Goal: Task Accomplishment & Management: Use online tool/utility

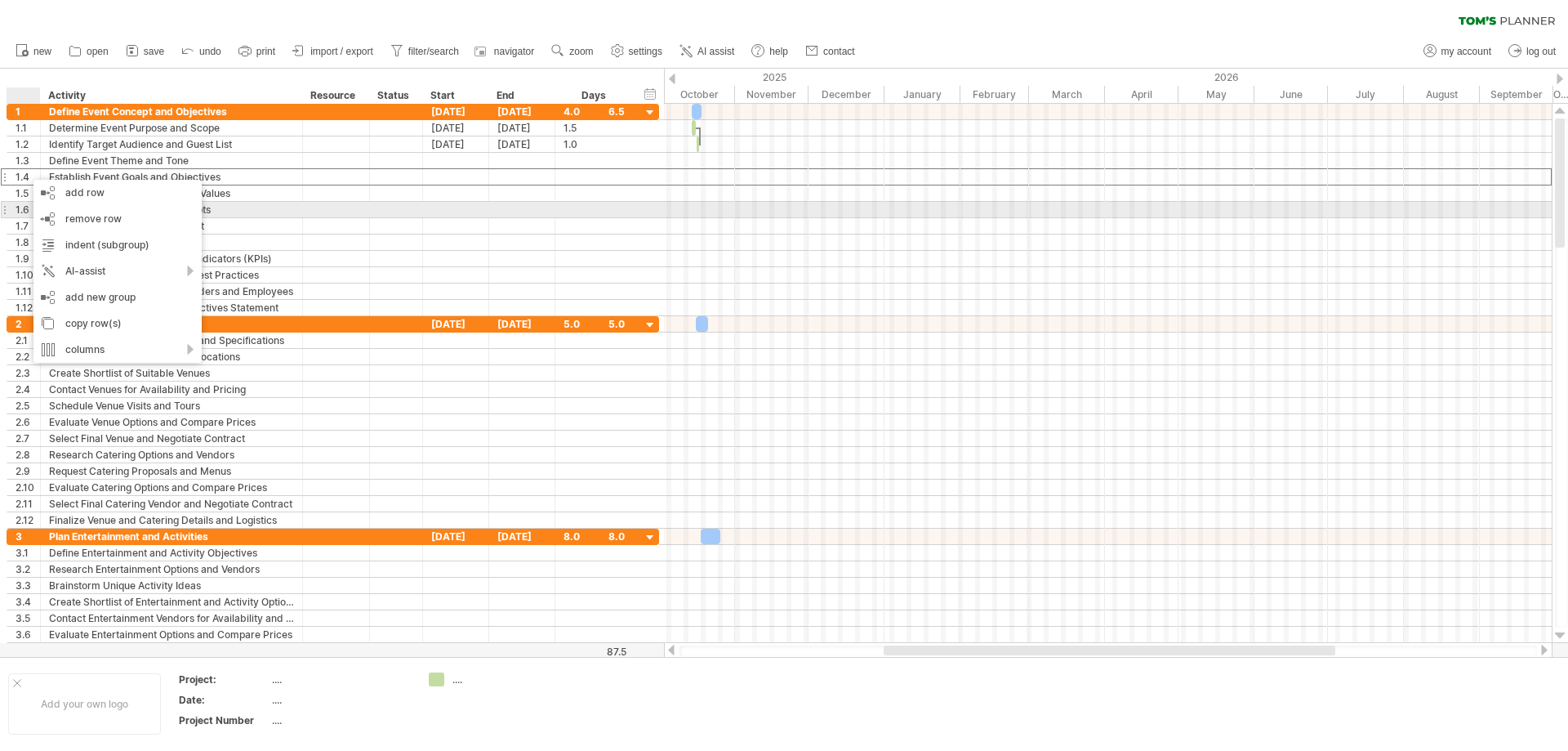
click at [14, 207] on div "1.6" at bounding box center [24, 209] width 34 height 16
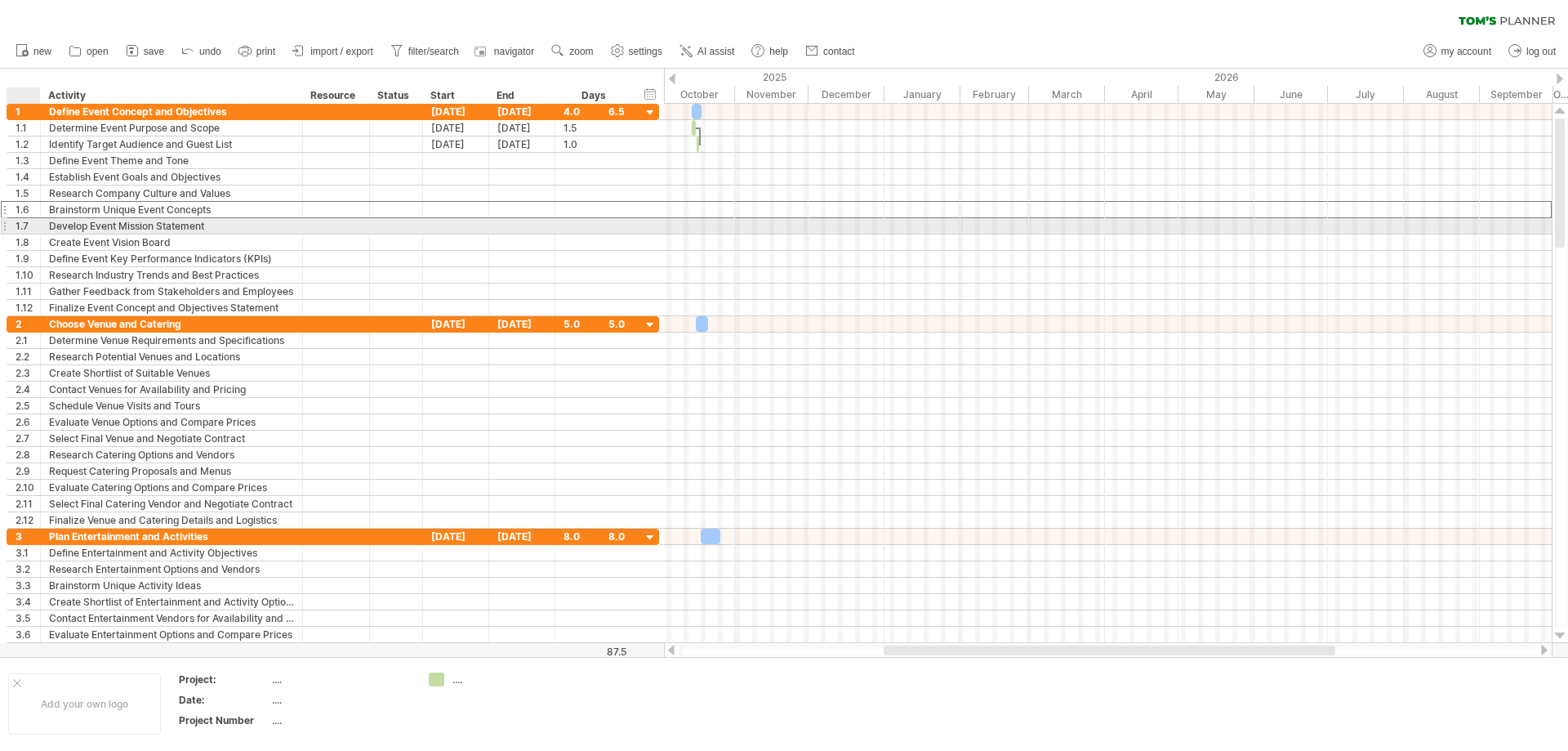
click at [24, 224] on div "1.7" at bounding box center [28, 226] width 25 height 16
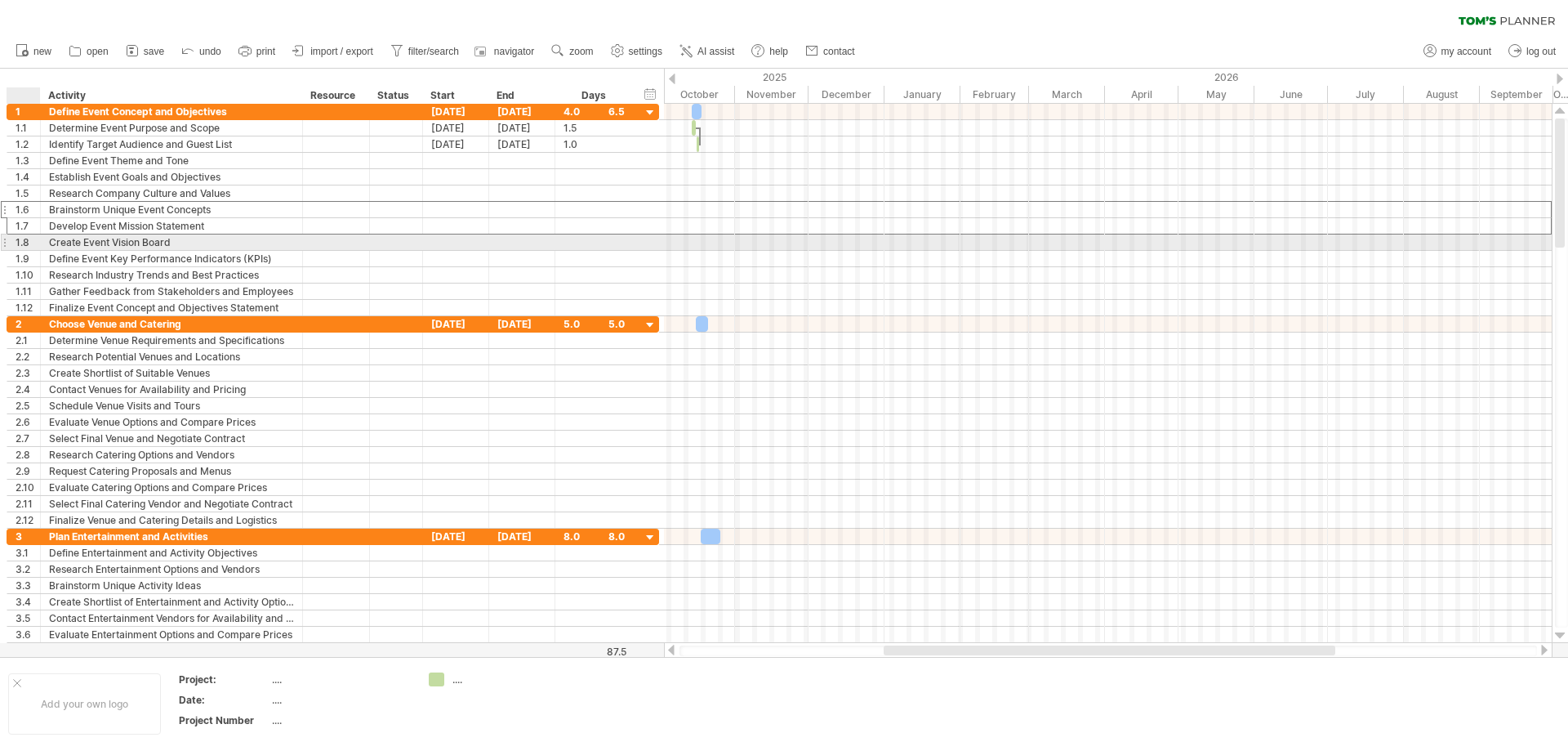
click at [27, 240] on div "1.8" at bounding box center [28, 242] width 25 height 16
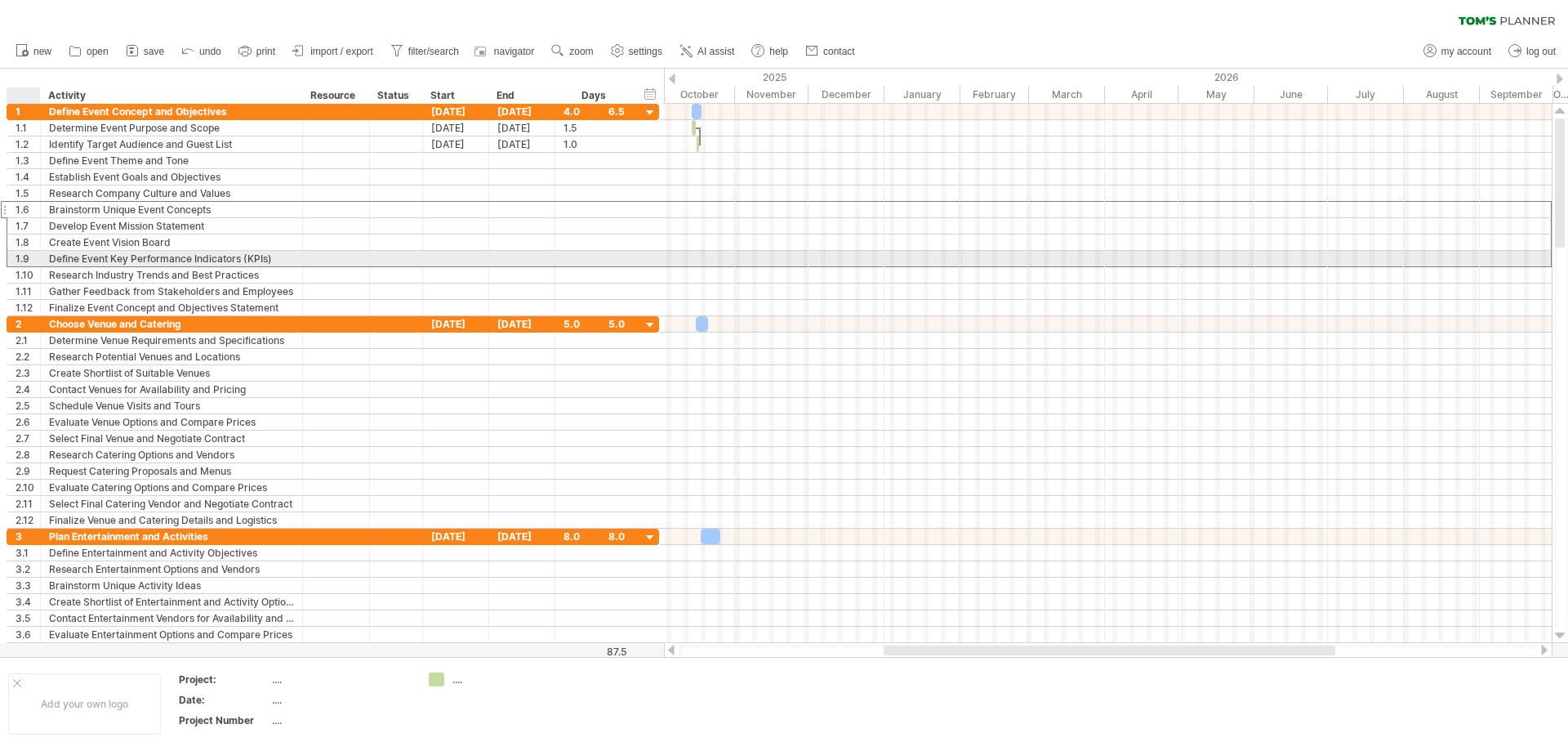
click at [25, 256] on div "1.9" at bounding box center [28, 258] width 25 height 16
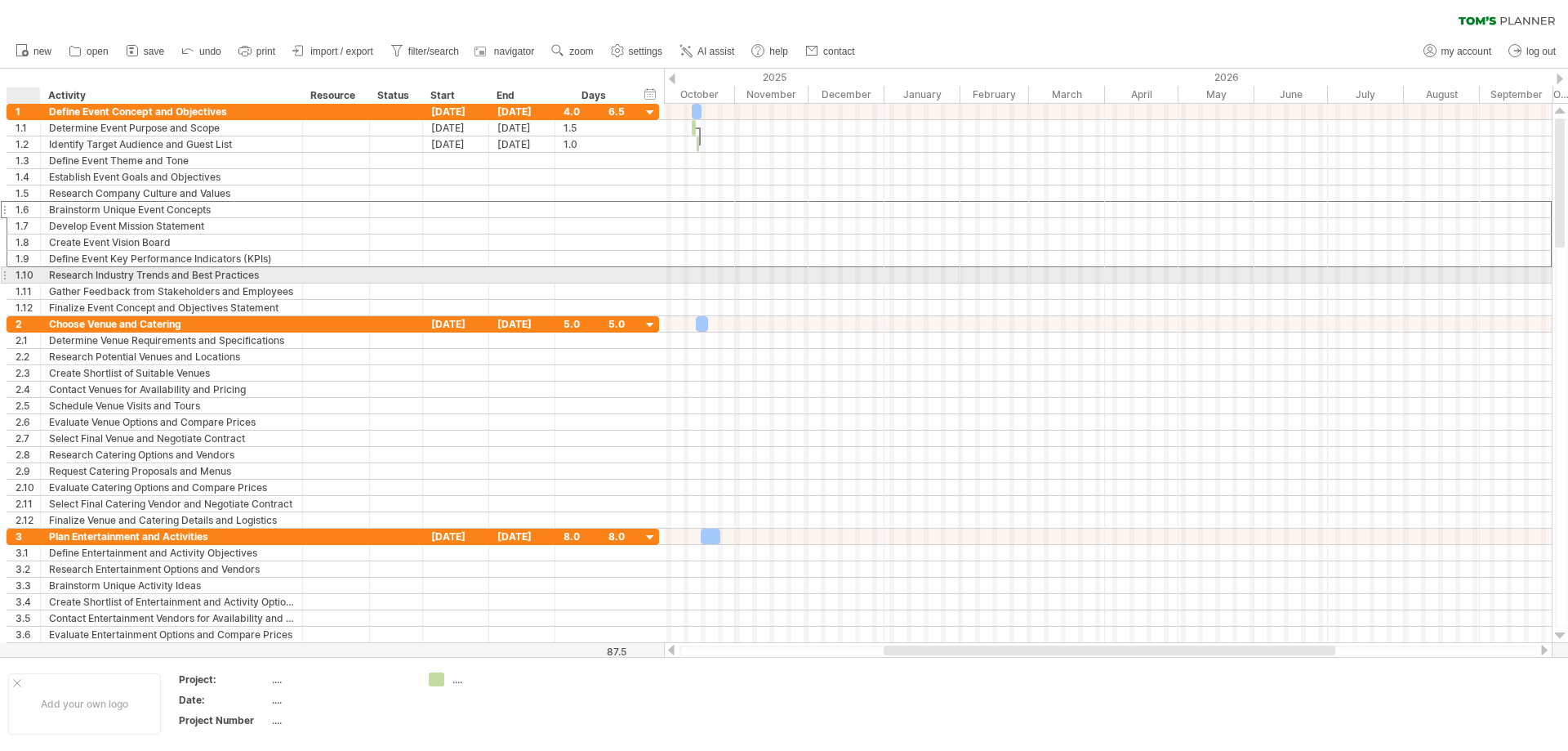
click at [21, 273] on div "1.10" at bounding box center [28, 275] width 25 height 16
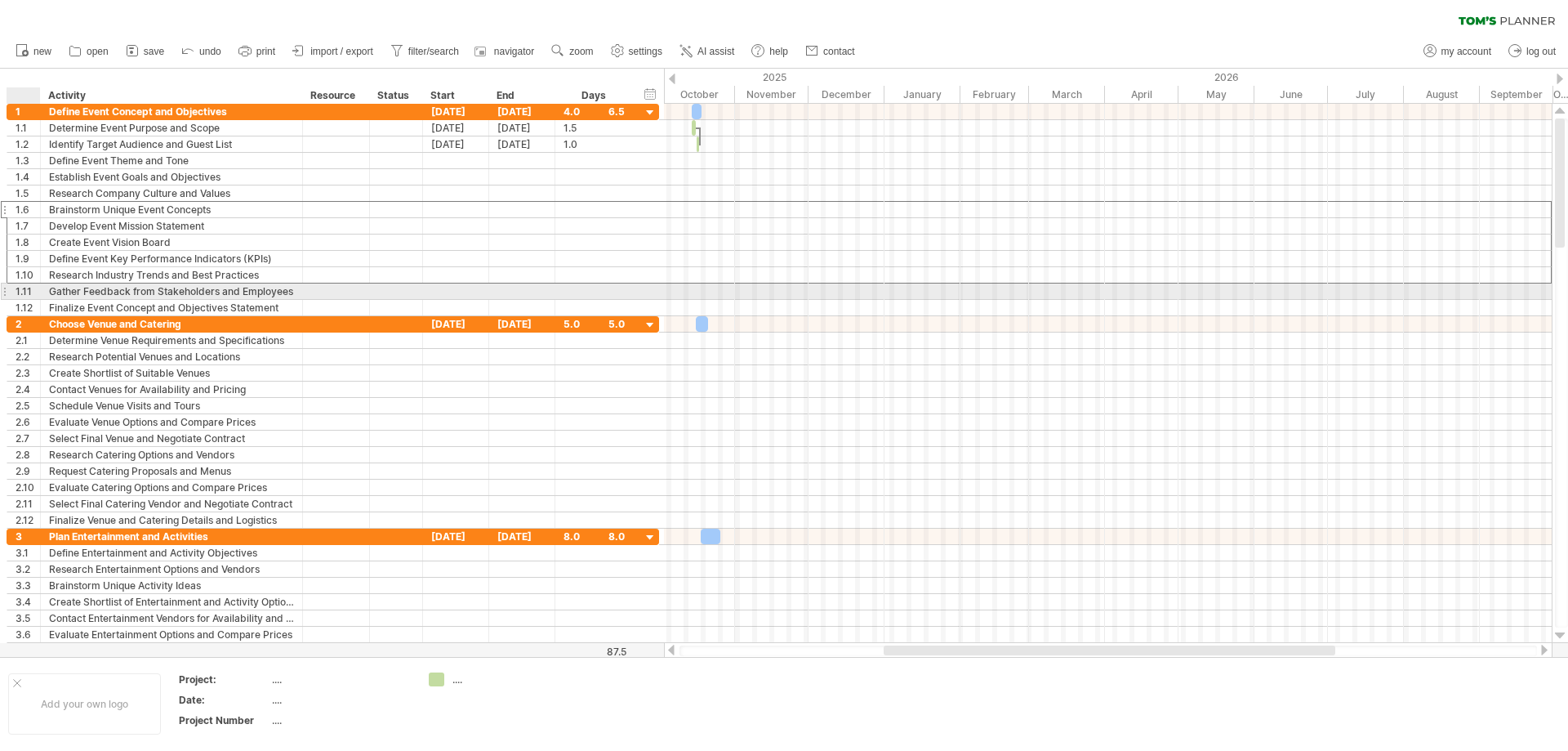
click at [20, 289] on div "1.11" at bounding box center [28, 291] width 25 height 16
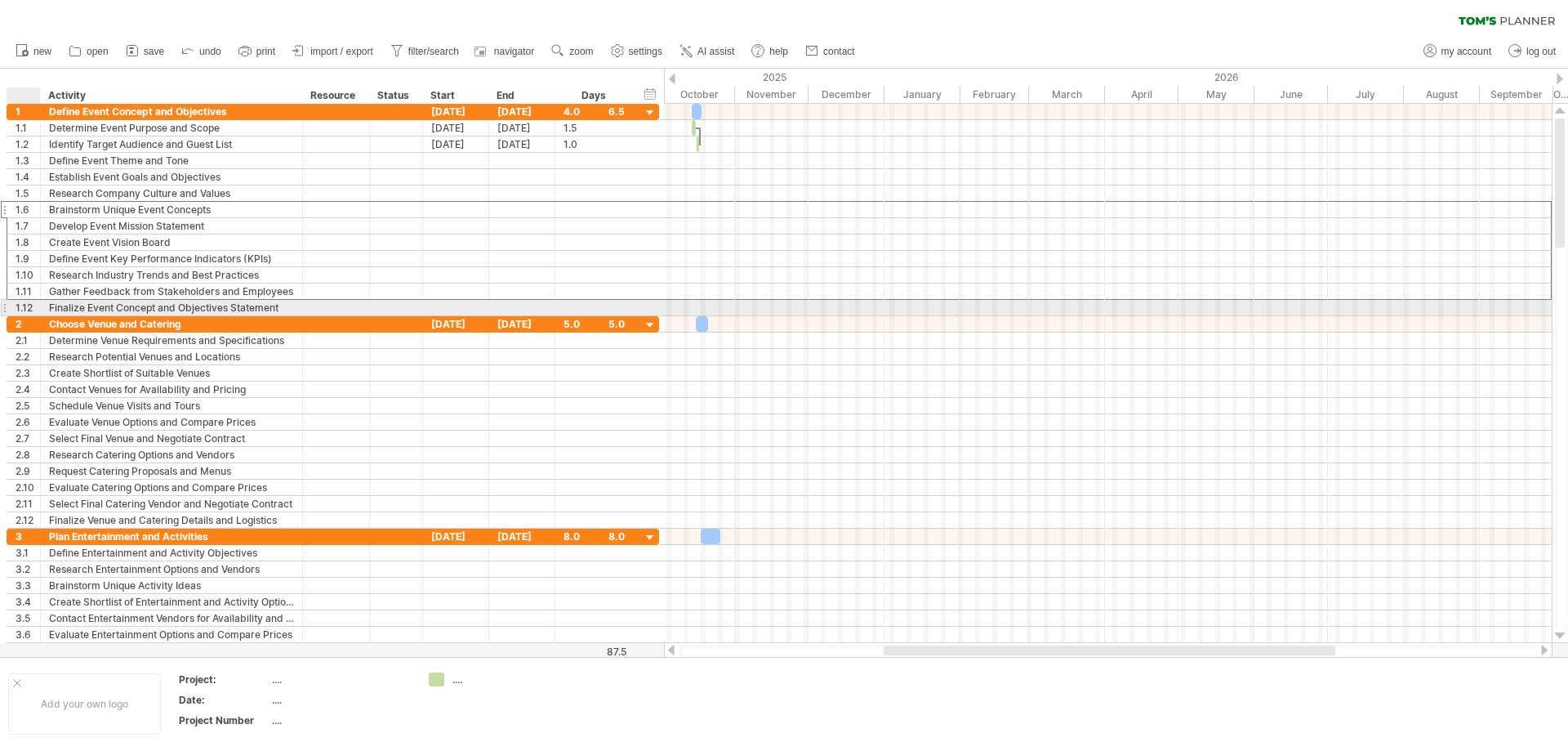
click at [20, 305] on div "1.12" at bounding box center [28, 308] width 25 height 16
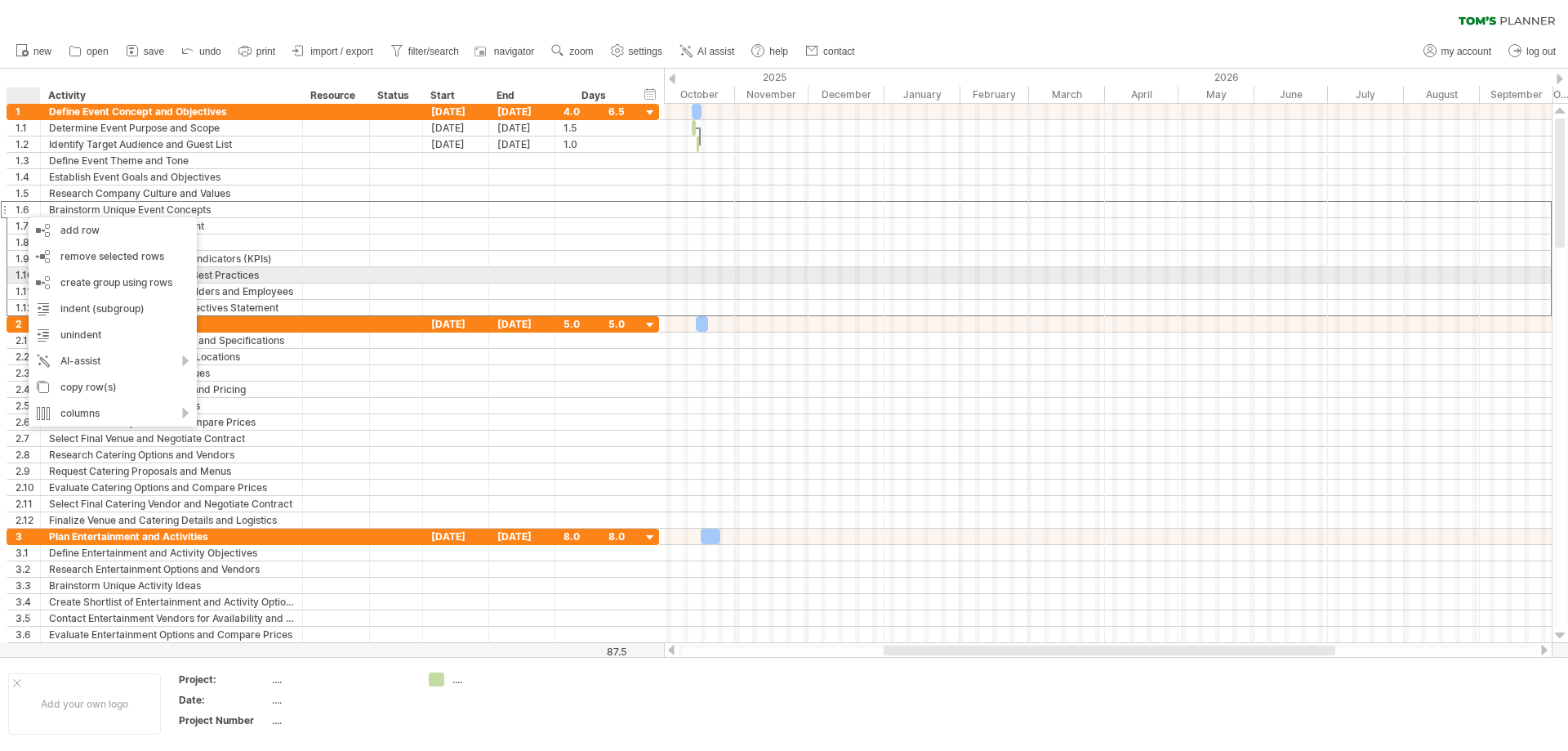
click at [411, 279] on div at bounding box center [396, 275] width 36 height 16
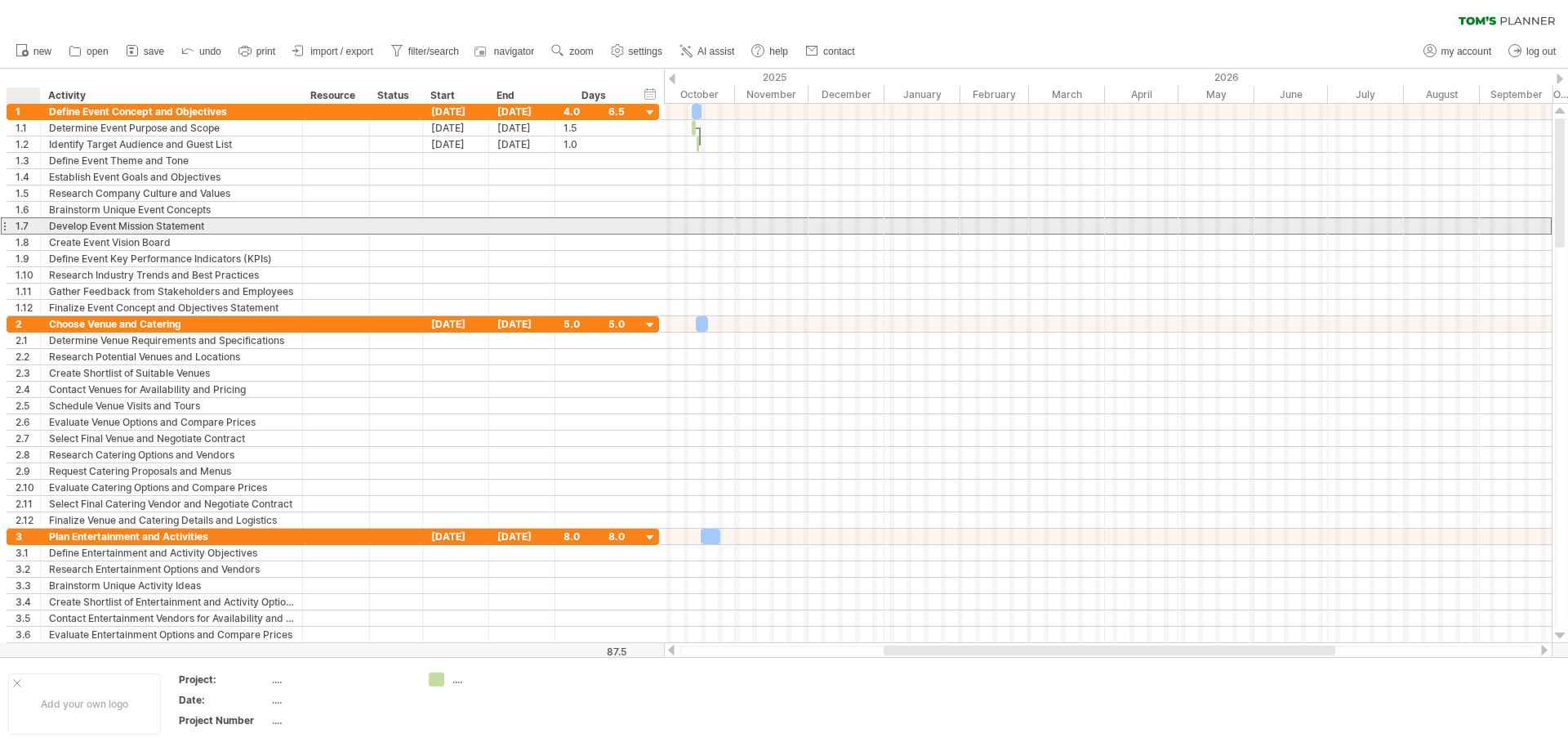
click at [11, 227] on div "1.7" at bounding box center [24, 226] width 34 height 16
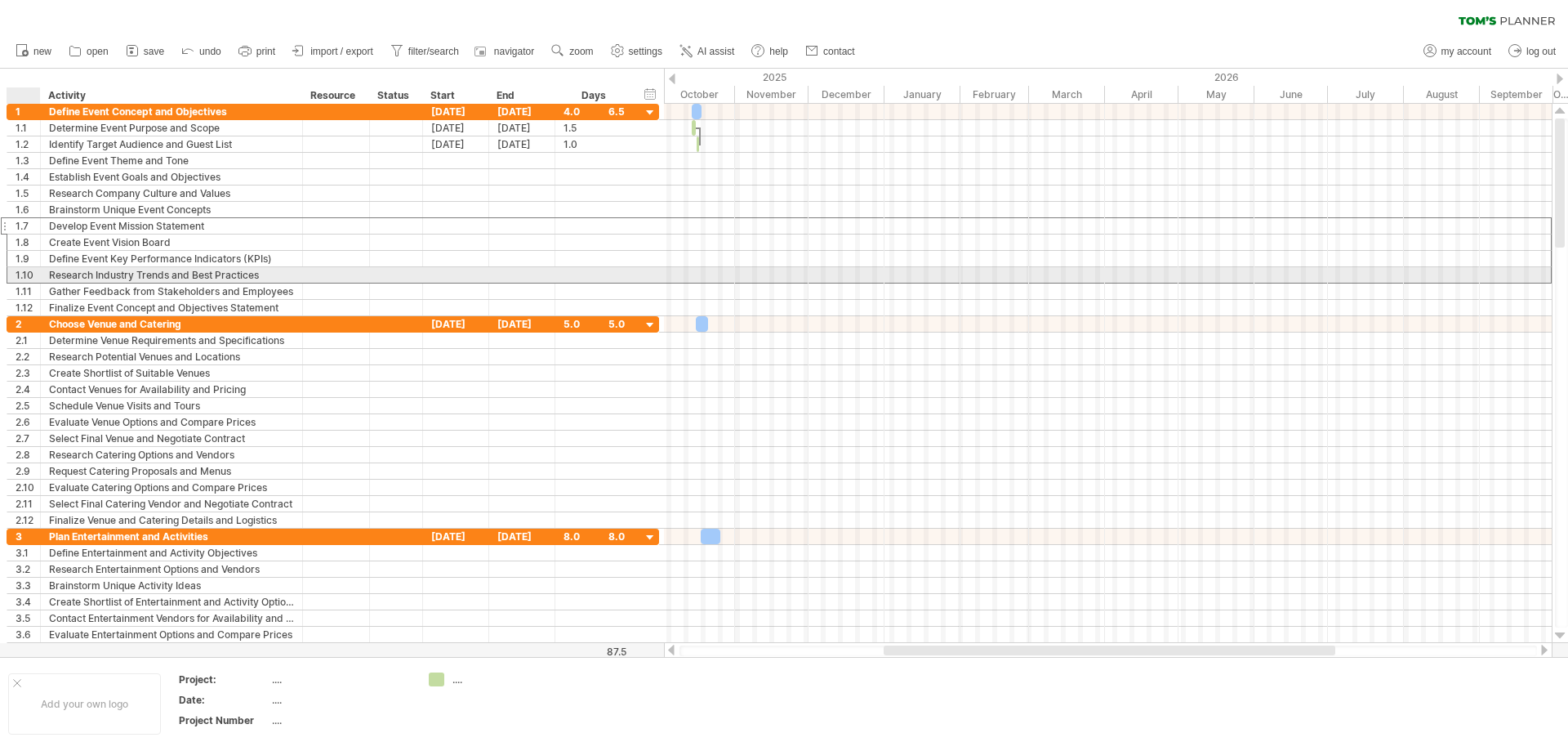
click at [20, 272] on div "1.10" at bounding box center [28, 275] width 25 height 16
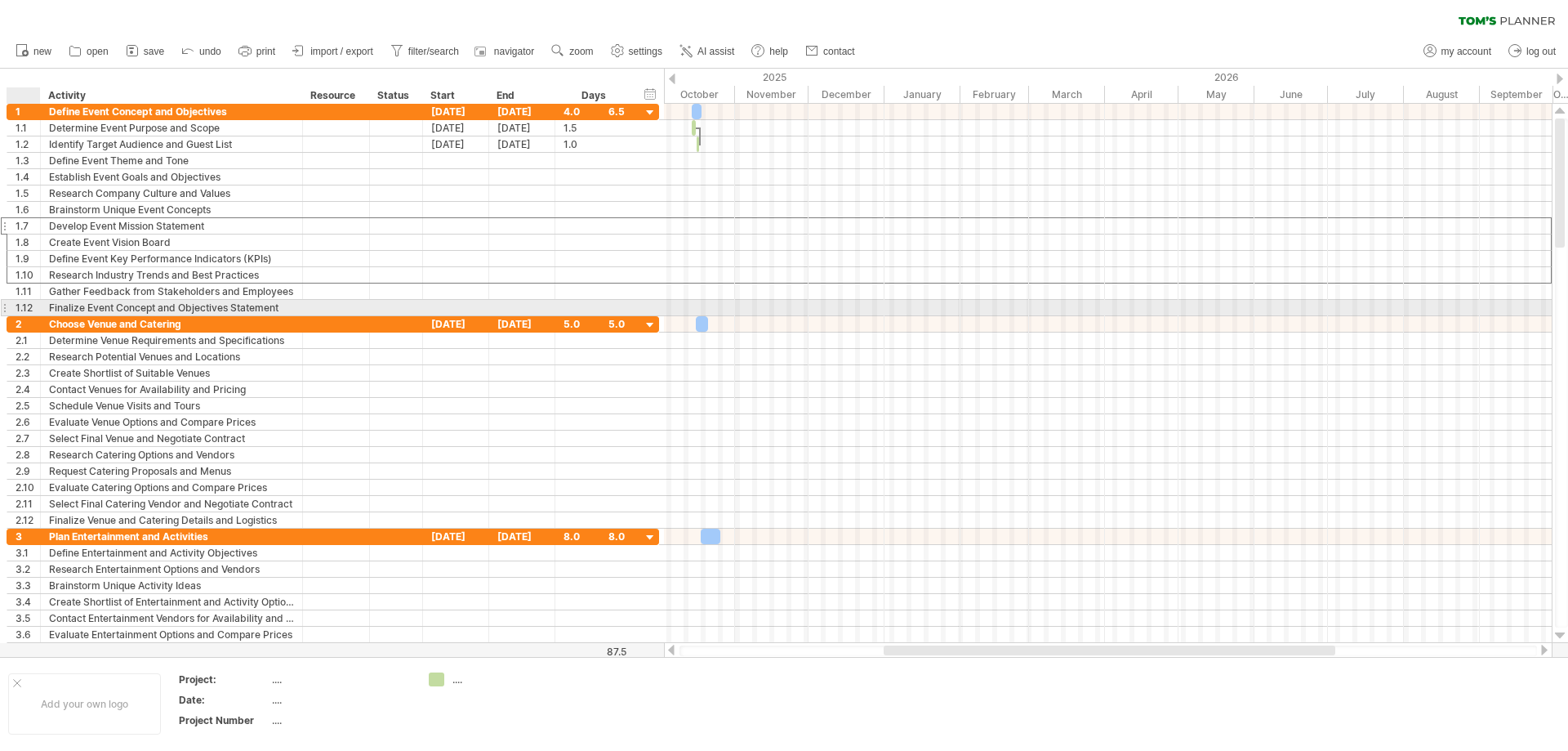
click at [18, 303] on div "1.12" at bounding box center [28, 308] width 25 height 16
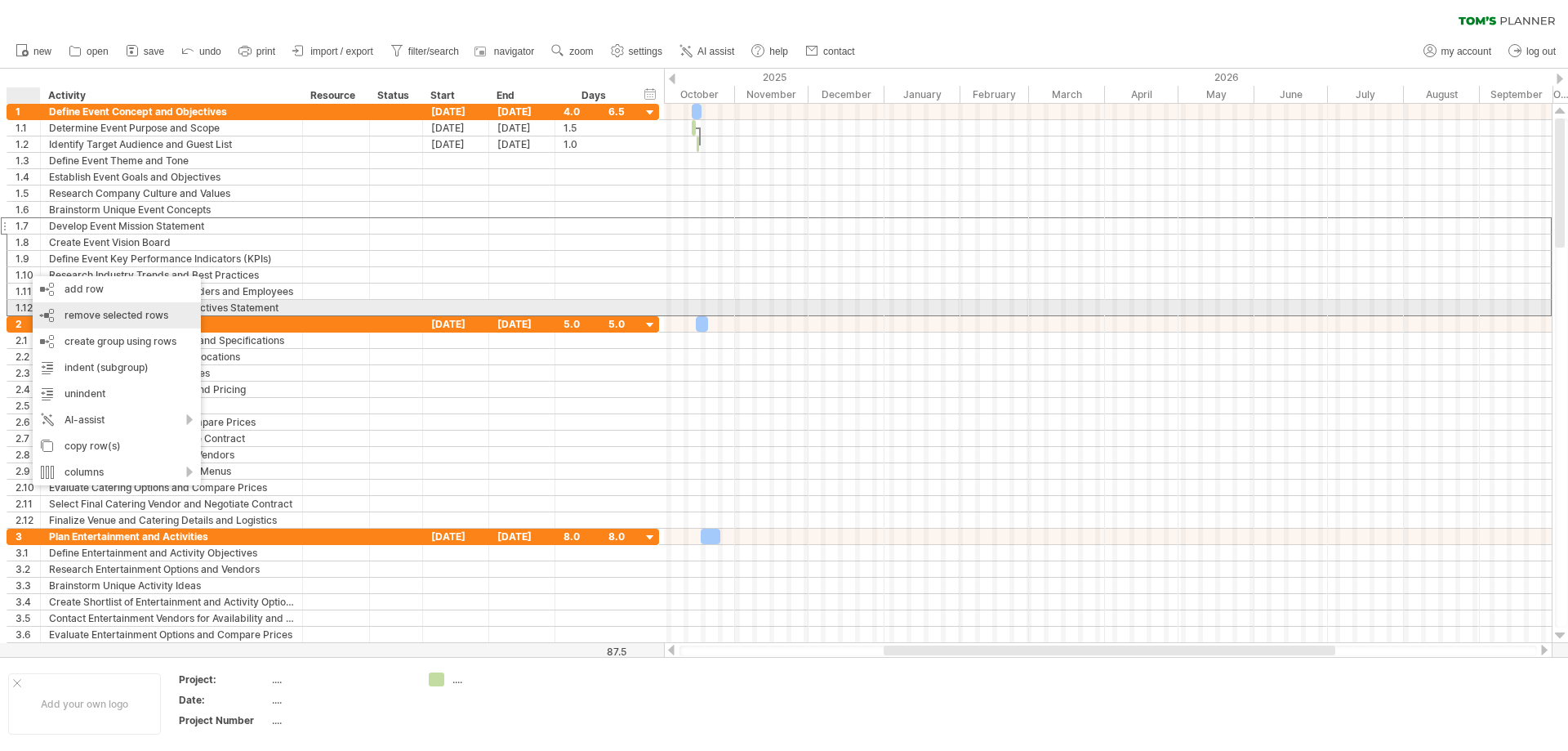
click at [109, 312] on span "remove selected rows" at bounding box center [117, 315] width 104 height 12
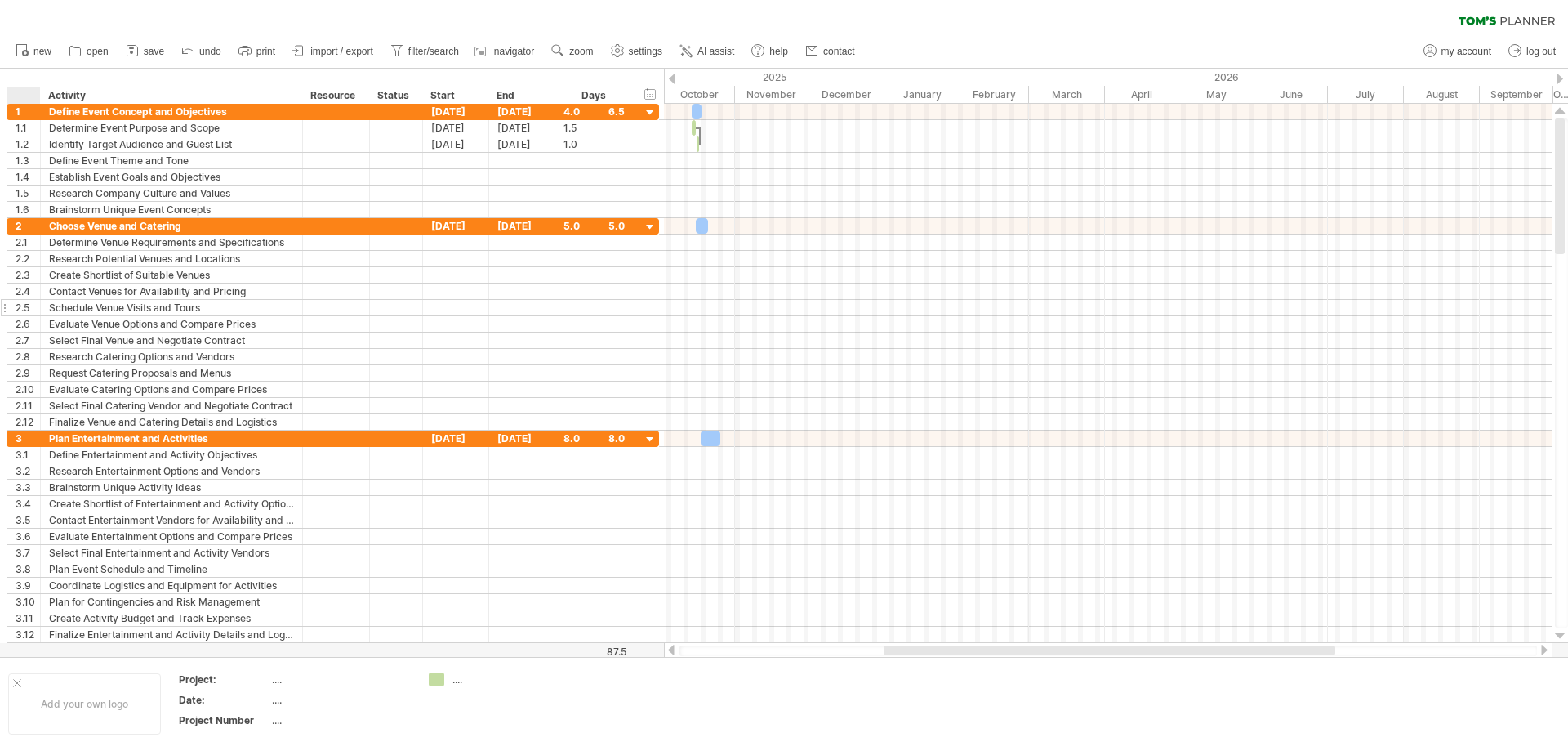
click at [21, 306] on div "2.5" at bounding box center [28, 308] width 25 height 16
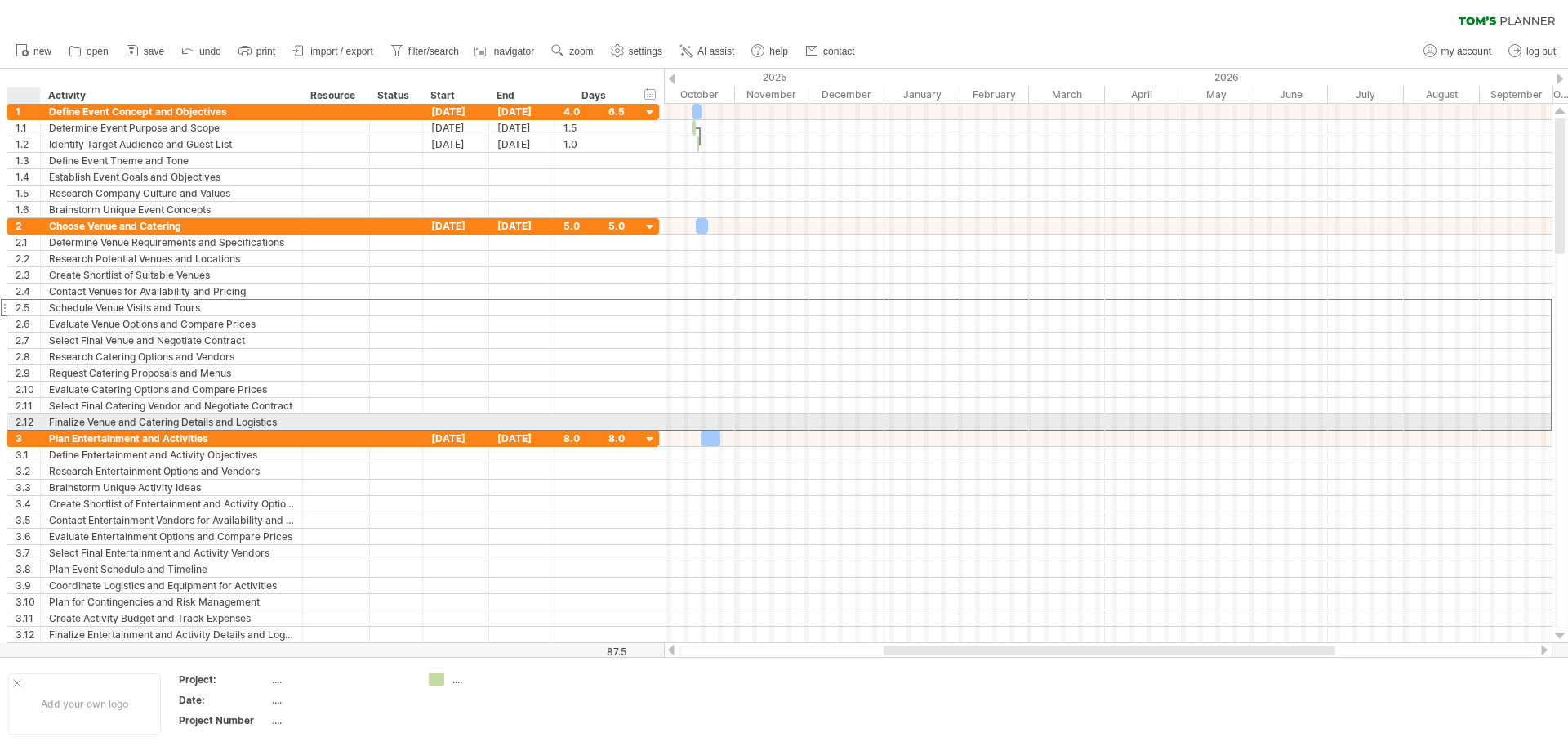
click at [26, 423] on div "2.12" at bounding box center [28, 422] width 25 height 16
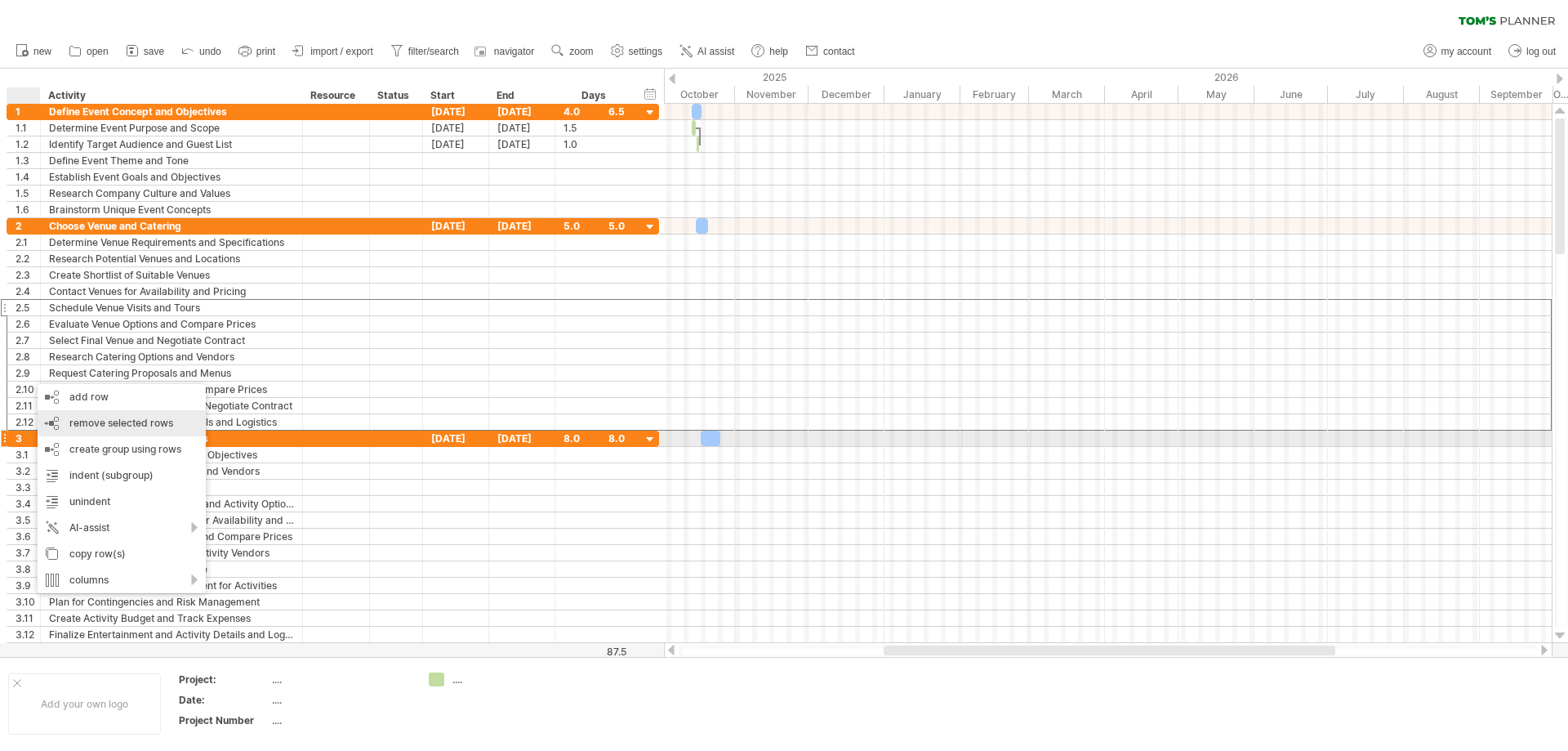
click at [120, 429] on div "remove row remove selected rows" at bounding box center [122, 423] width 168 height 26
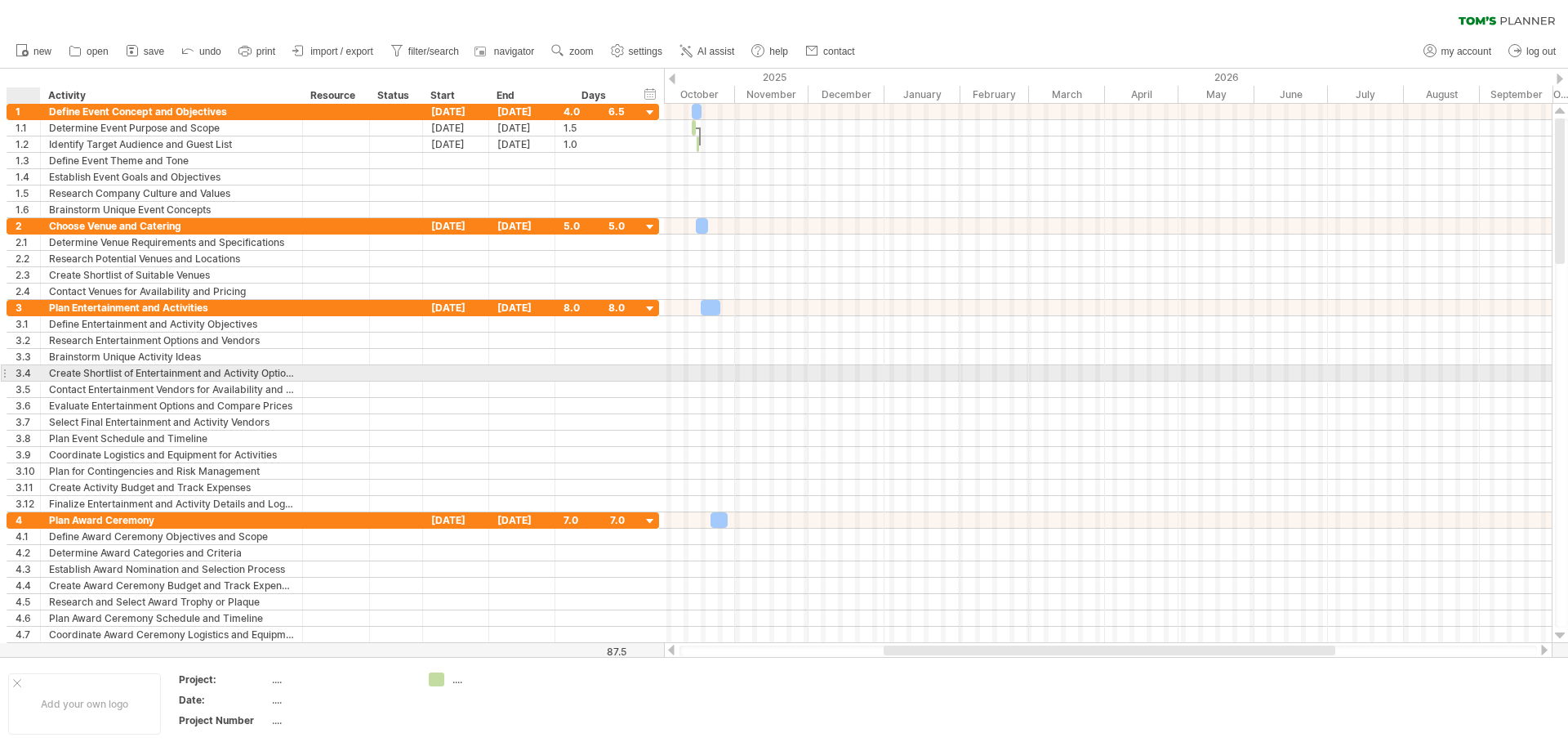
click at [25, 377] on div "3.4" at bounding box center [28, 373] width 25 height 16
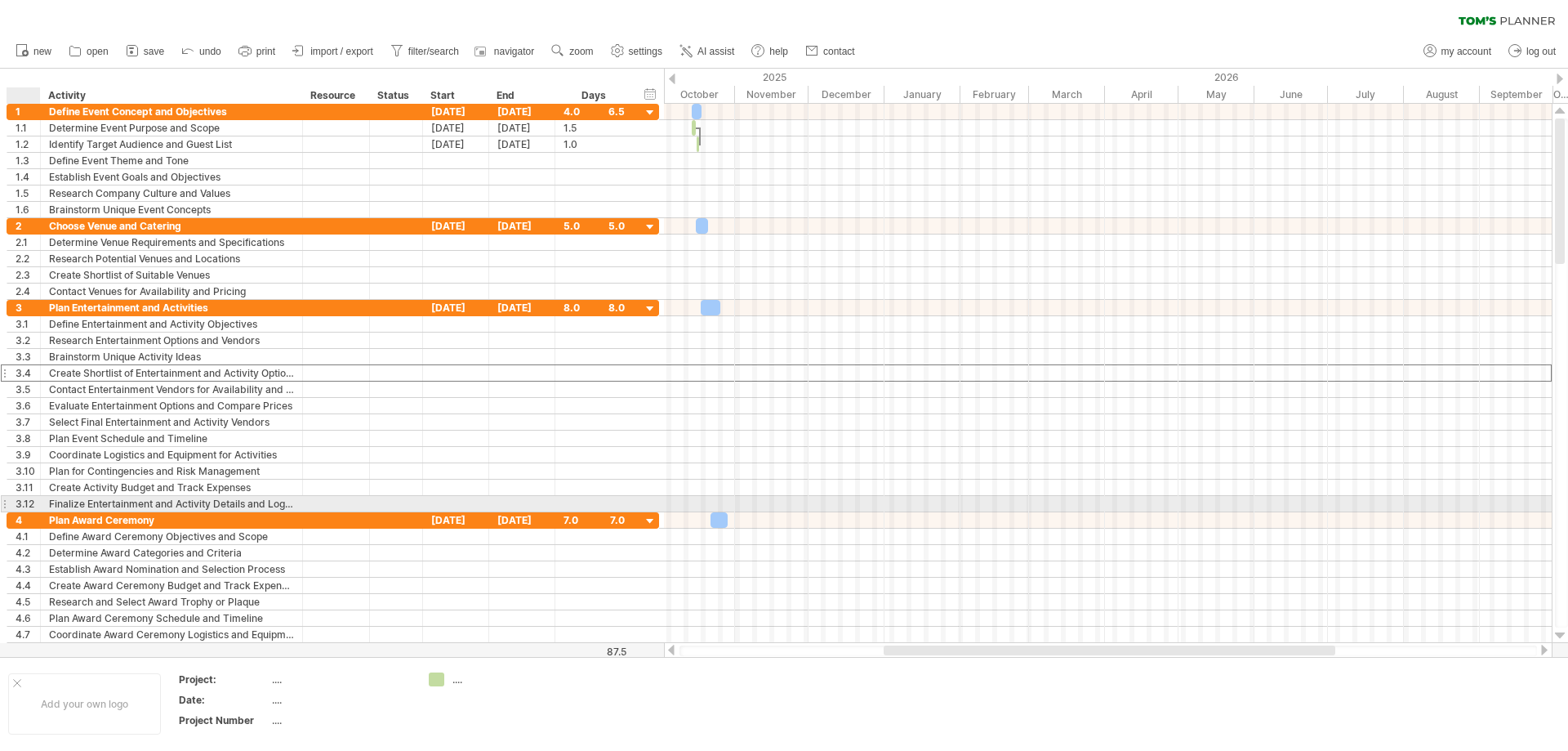
click at [28, 501] on div "3.12" at bounding box center [28, 504] width 25 height 16
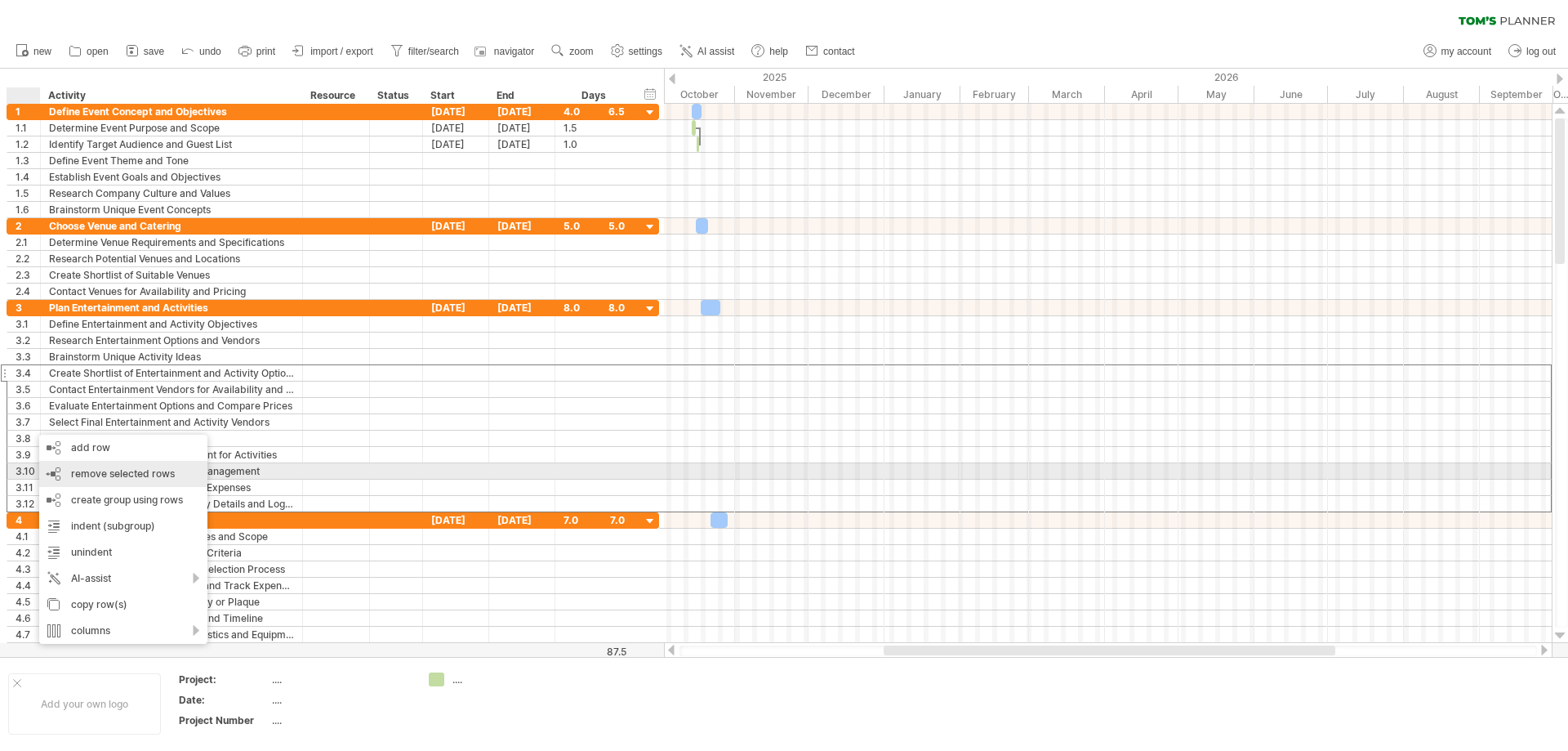
click at [86, 476] on span "remove selected rows" at bounding box center [123, 474] width 104 height 12
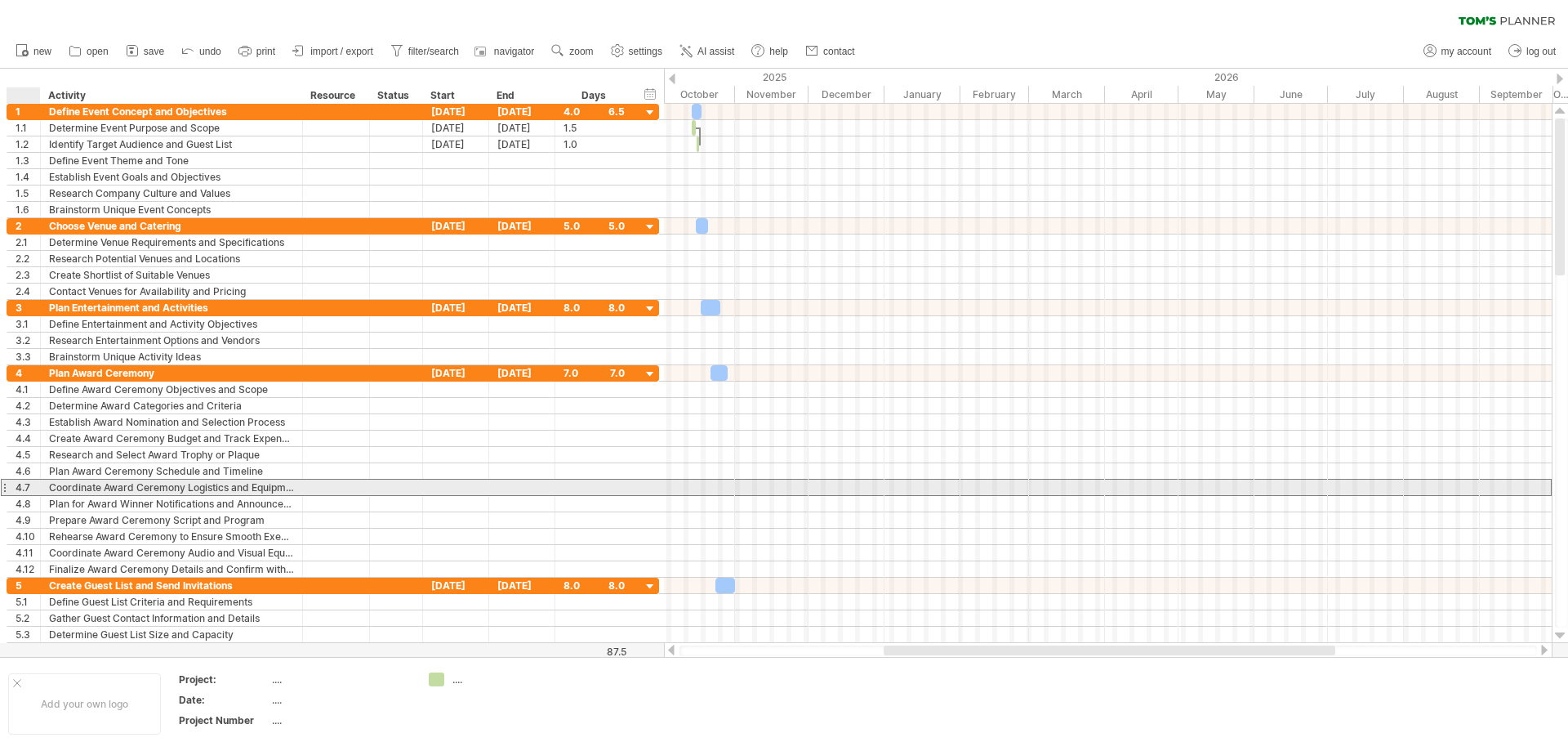
click at [30, 481] on div "4.7" at bounding box center [28, 488] width 25 height 16
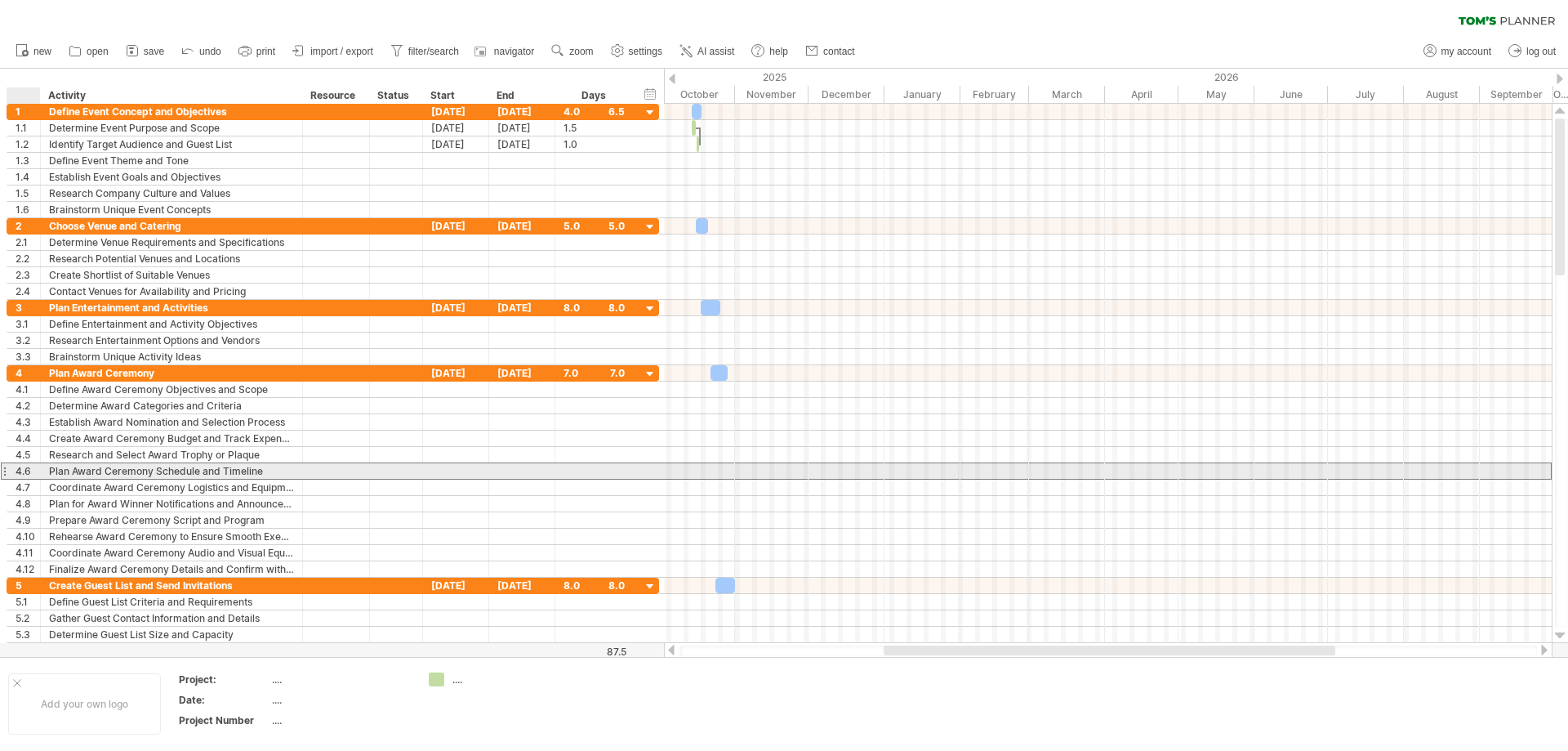
click at [20, 472] on div "4.6" at bounding box center [28, 471] width 25 height 16
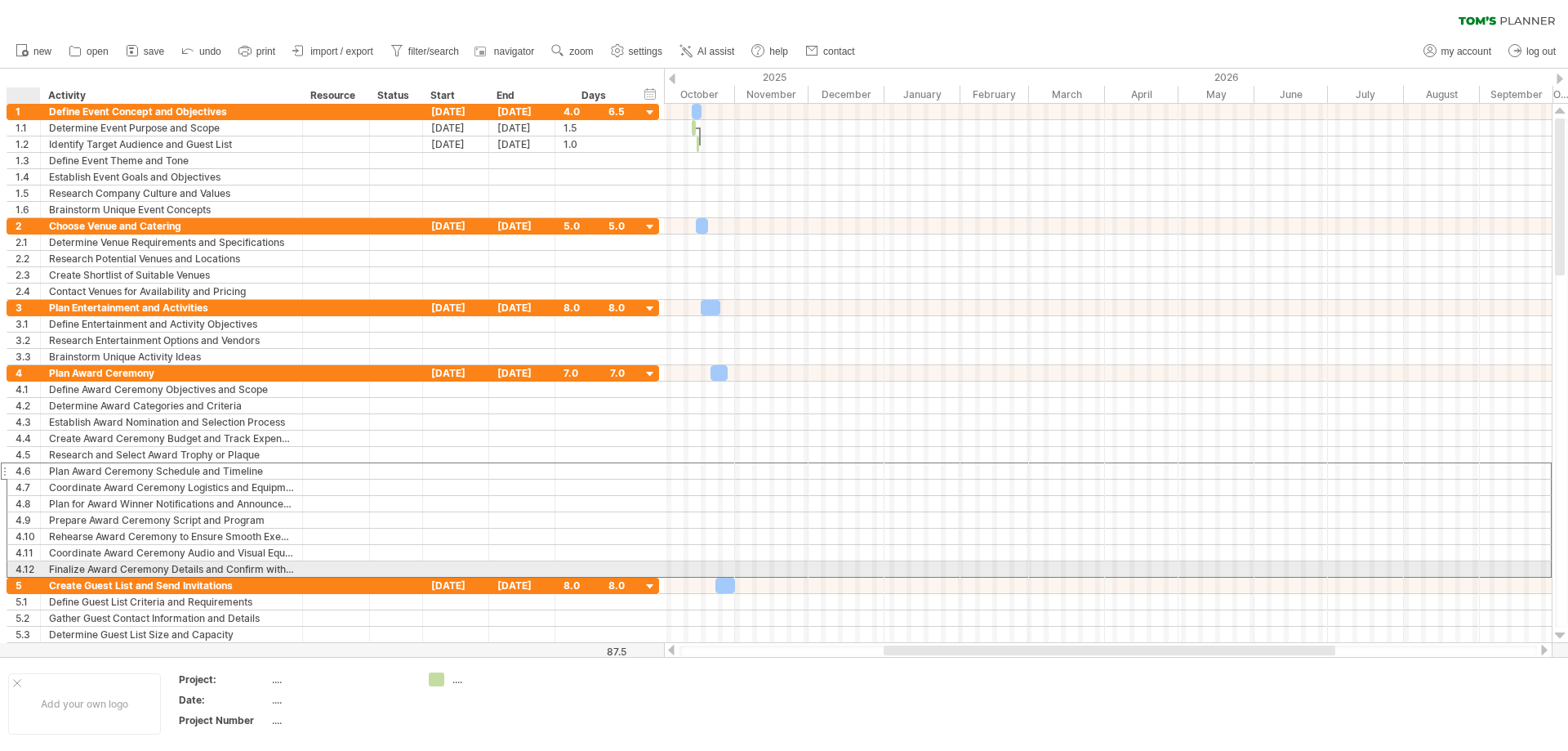
click at [27, 569] on div "4.12" at bounding box center [28, 569] width 25 height 16
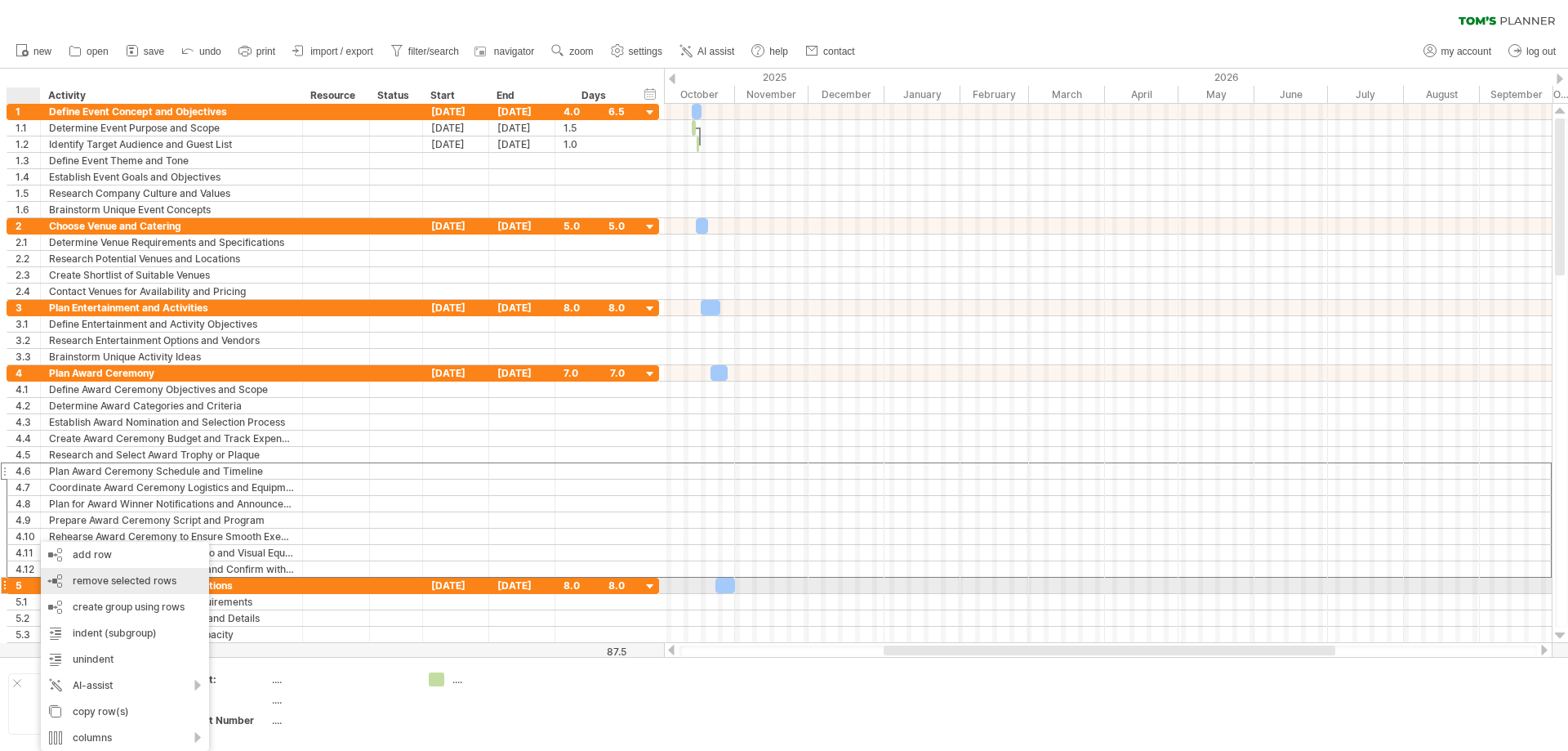
click at [97, 578] on span "remove selected rows" at bounding box center [125, 580] width 104 height 12
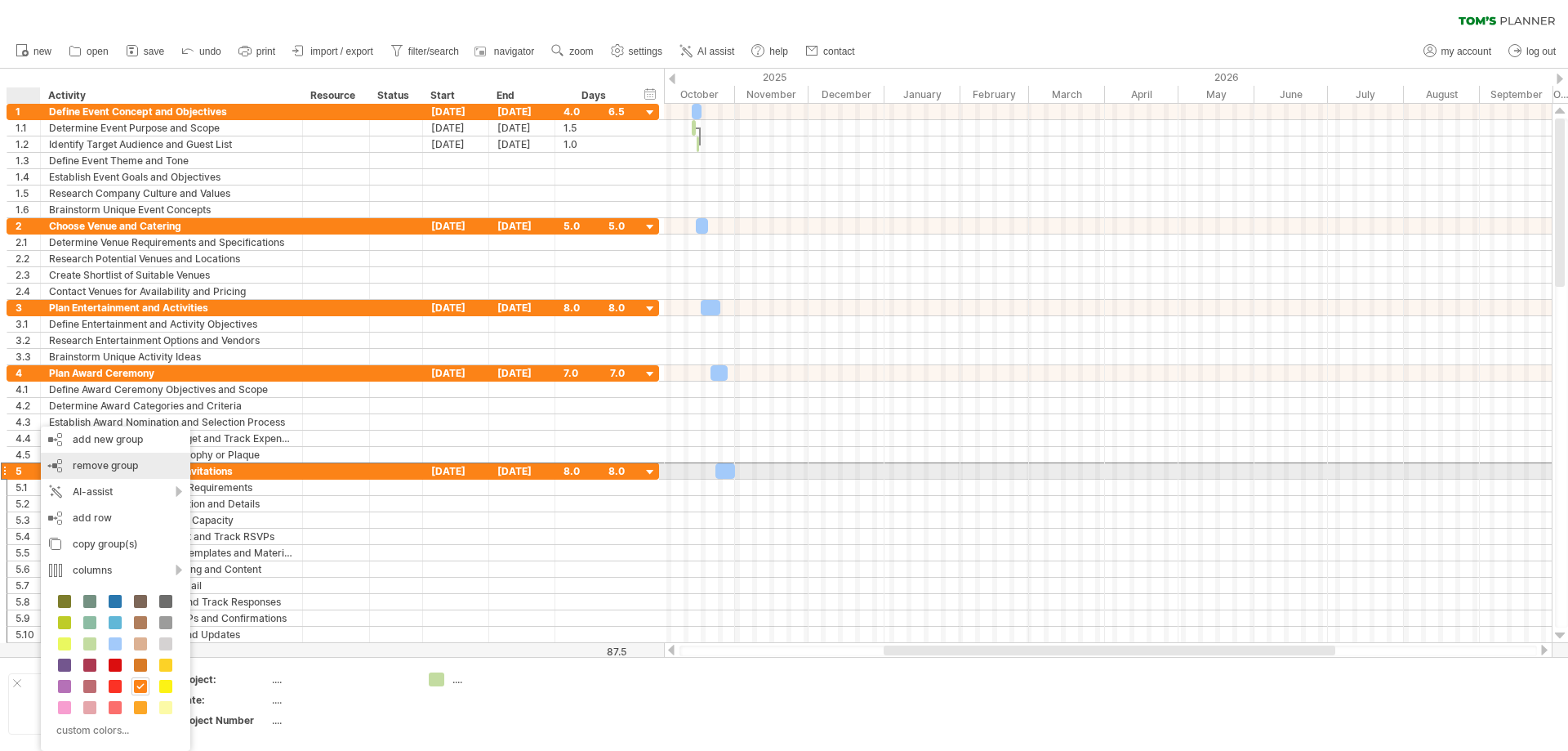
click at [64, 465] on div "remove group remove selected groups" at bounding box center [116, 466] width 150 height 26
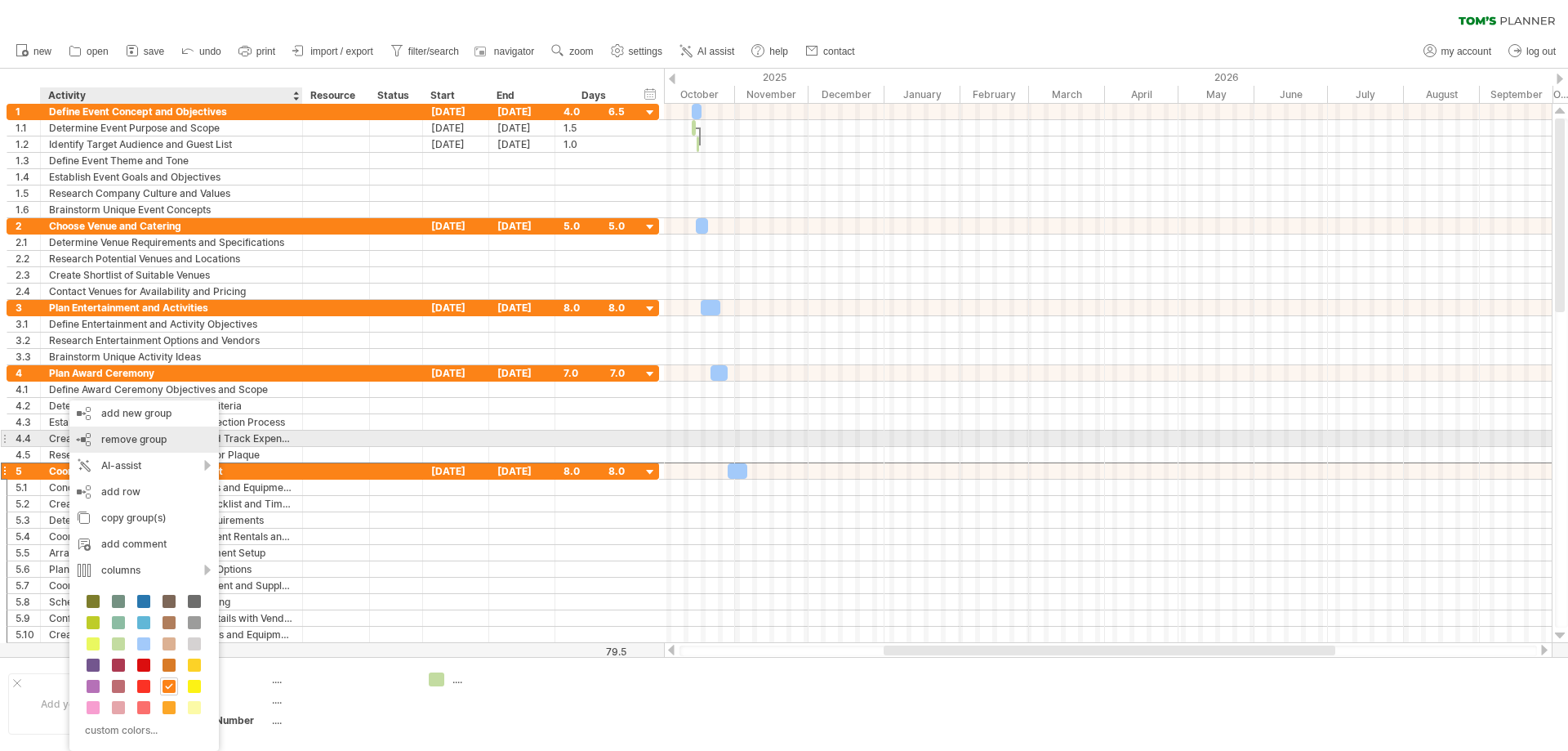
click at [119, 438] on span "remove group" at bounding box center [135, 439] width 66 height 12
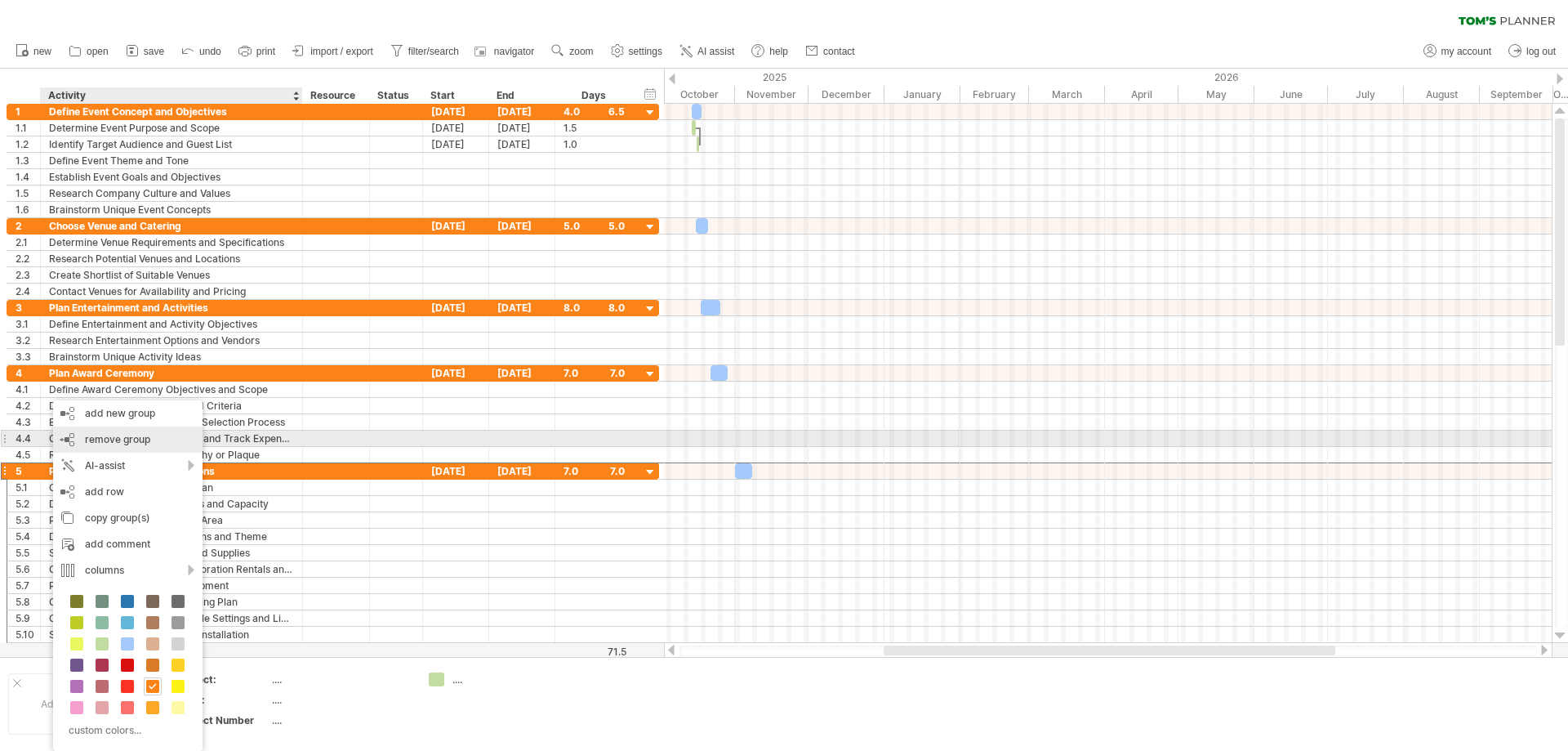
click at [102, 441] on span "remove group" at bounding box center [118, 439] width 66 height 12
click at [101, 437] on span "remove group" at bounding box center [115, 439] width 66 height 12
click at [100, 435] on span "remove group" at bounding box center [119, 439] width 66 height 12
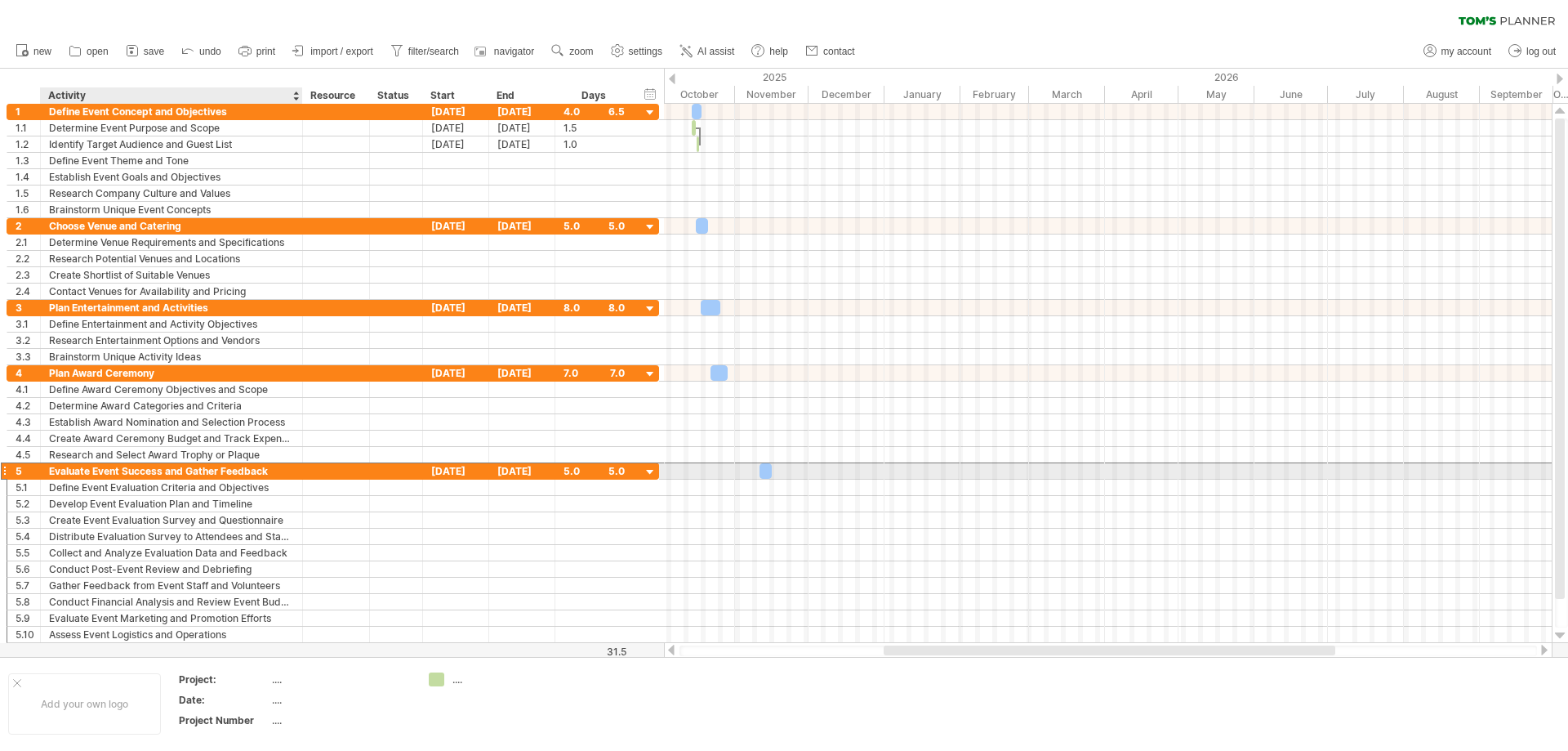
click at [58, 468] on div "Evaluate Event Success and Gather Feedback" at bounding box center [171, 471] width 245 height 16
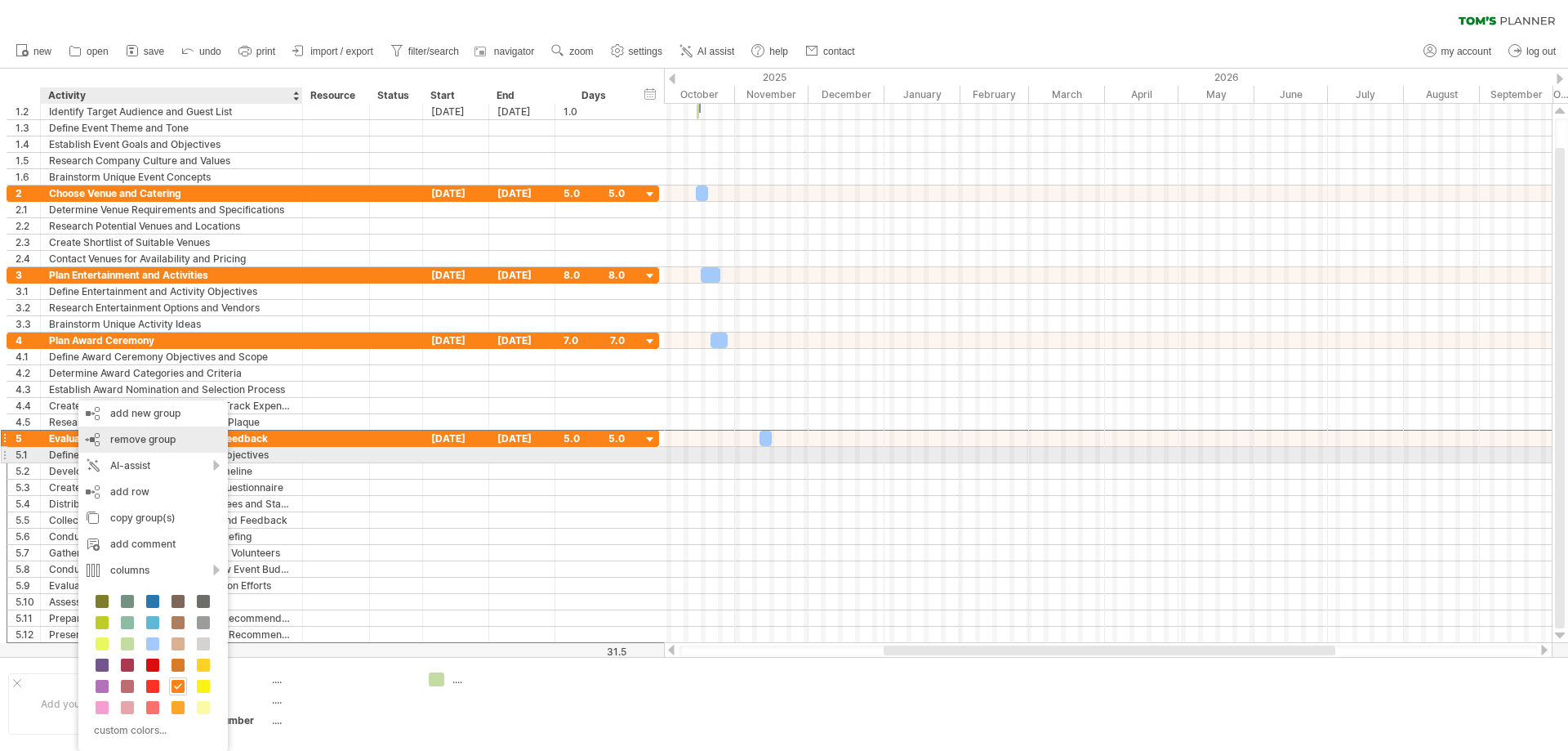
click at [125, 447] on div "remove group remove selected groups" at bounding box center [154, 440] width 150 height 26
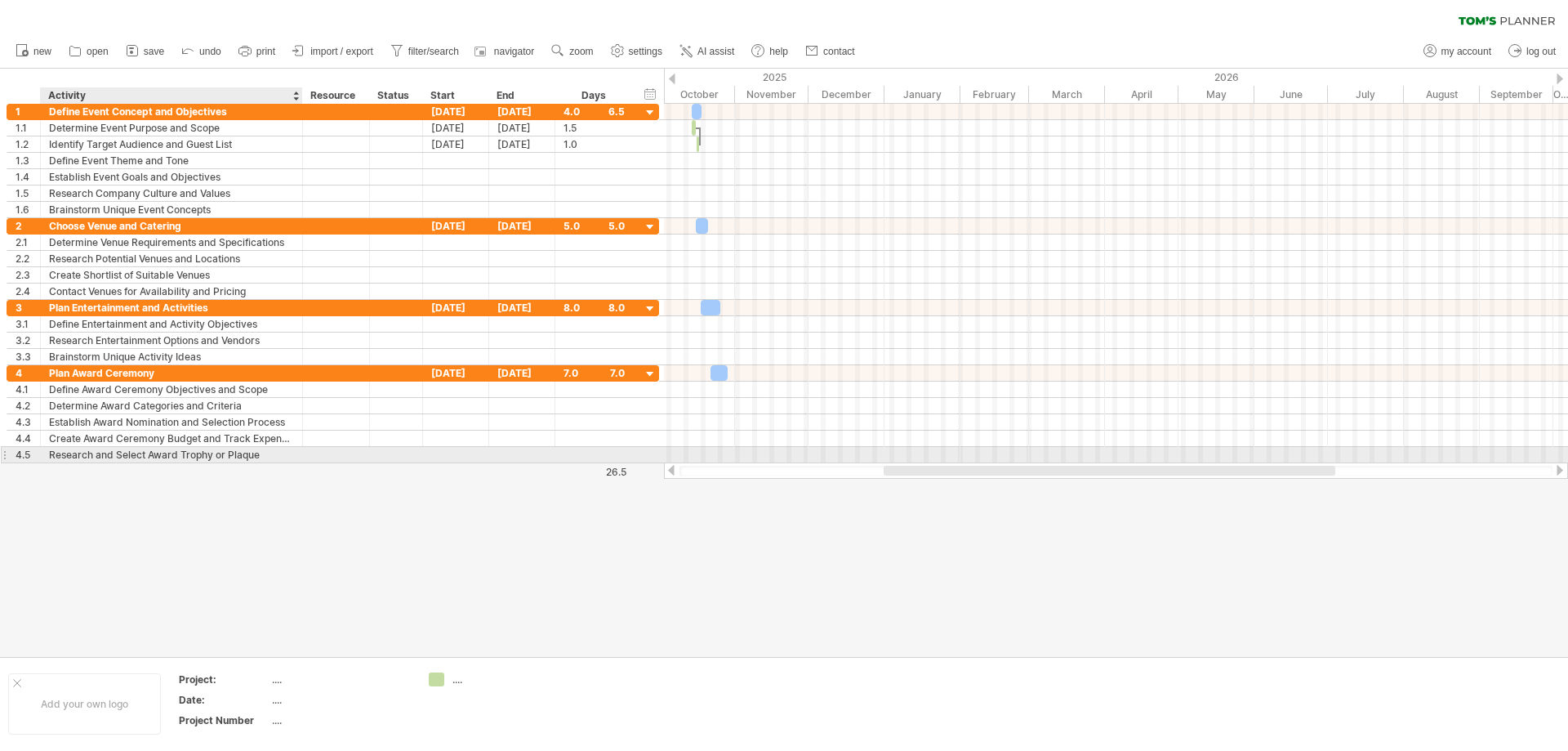
click at [298, 451] on div at bounding box center [300, 455] width 8 height 16
